Goal: Navigation & Orientation: Find specific page/section

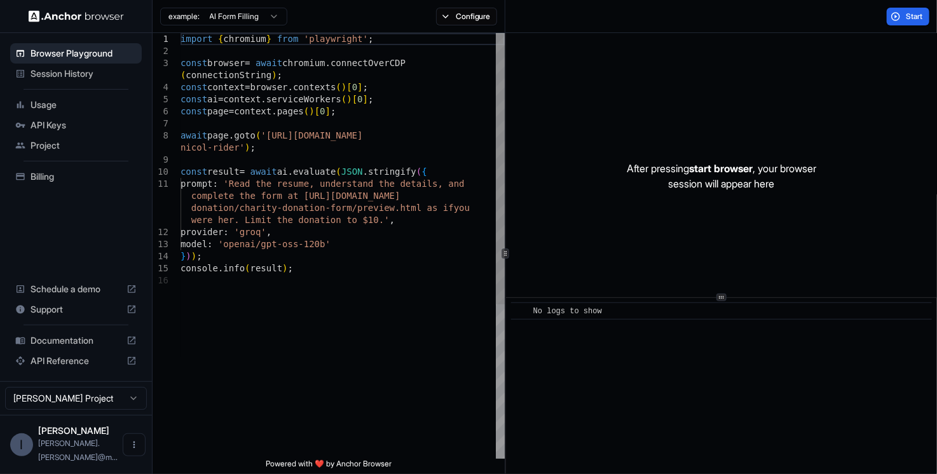
click at [296, 122] on div "import { chromium } from 'playwright' ; const browser = await chromium . connec…" at bounding box center [343, 367] width 324 height 668
click at [64, 76] on span "Session History" at bounding box center [84, 73] width 106 height 13
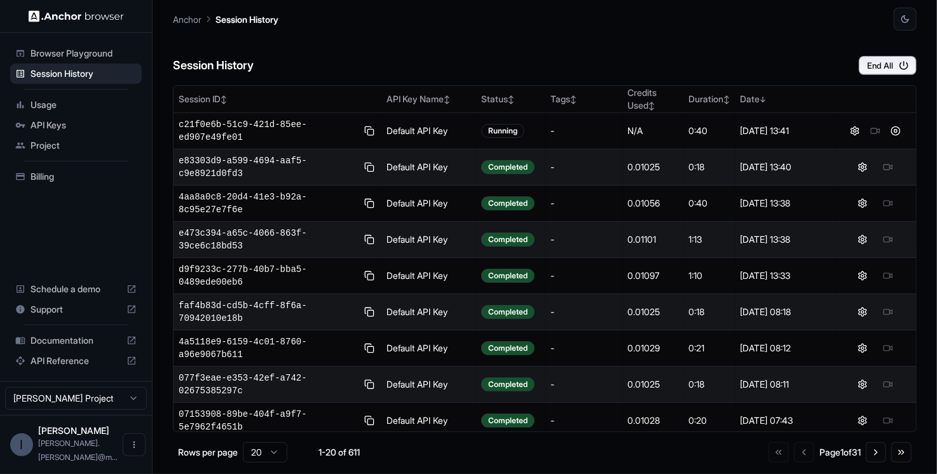
click at [90, 45] on div "Browser Playground" at bounding box center [76, 53] width 132 height 20
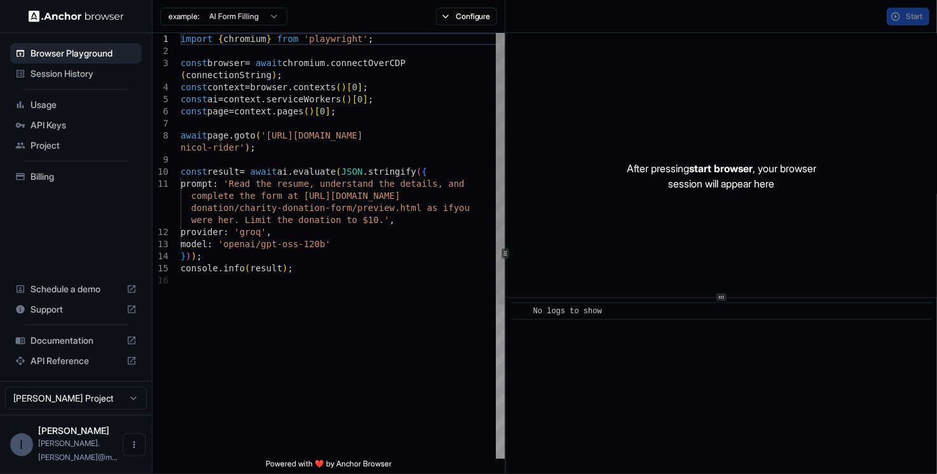
click at [76, 69] on span "Session History" at bounding box center [84, 73] width 106 height 13
